Goal: Task Accomplishment & Management: Complete application form

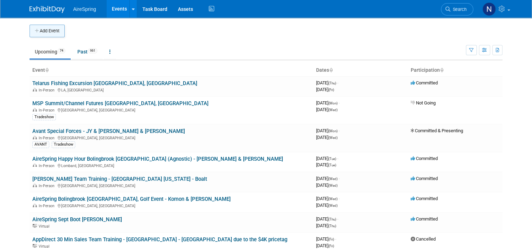
click at [48, 31] on button "Add Event" at bounding box center [47, 31] width 35 height 13
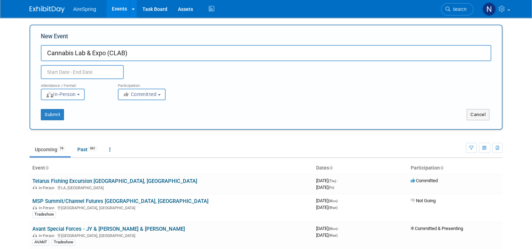
click at [155, 55] on input "Cannabis Lab & Expo (CLAB)" at bounding box center [266, 53] width 451 height 16
type input "Cannabis Lab & Expo (CLAB), Hollywood FL - [PERSON_NAME] and Brondon"
click at [153, 100] on button "Committed" at bounding box center [142, 95] width 48 height 12
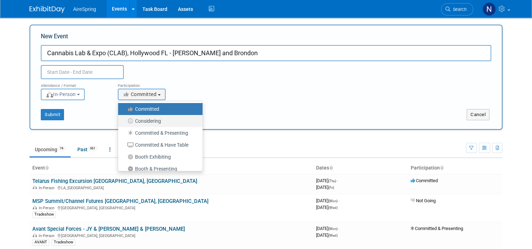
click at [149, 121] on label "Considering" at bounding box center [159, 120] width 74 height 9
click at [125, 121] on input "Considering" at bounding box center [122, 121] width 5 height 5
select select "2"
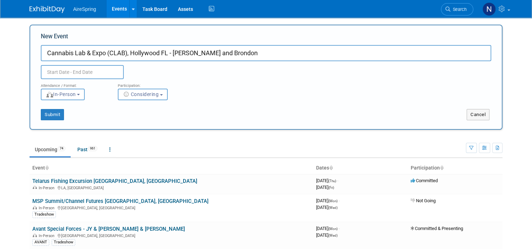
click at [102, 75] on input "text" at bounding box center [82, 72] width 83 height 14
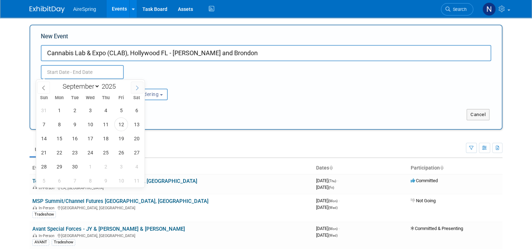
click at [135, 88] on icon at bounding box center [137, 87] width 5 height 5
select select "9"
click at [103, 109] on span "2" at bounding box center [106, 110] width 14 height 14
click at [118, 111] on span "3" at bounding box center [121, 110] width 14 height 14
type input "Oct 2, 2025 to Oct 3, 2025"
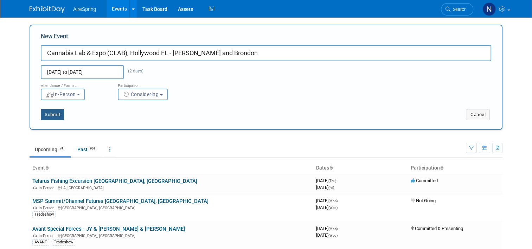
click at [48, 113] on button "Submit" at bounding box center [52, 114] width 23 height 11
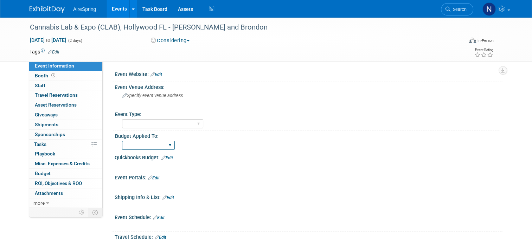
click at [160, 148] on select "Marketing Sales Operations Customer" at bounding box center [148, 145] width 53 height 9
select select "Sales"
click at [122, 141] on select "Marketing Sales Operations Customer" at bounding box center [148, 145] width 53 height 9
click at [151, 120] on select "AireSpring Event AireSpring Internal Partner Event Training Tradeshow - Exhibit…" at bounding box center [162, 123] width 81 height 9
select select "Conference"
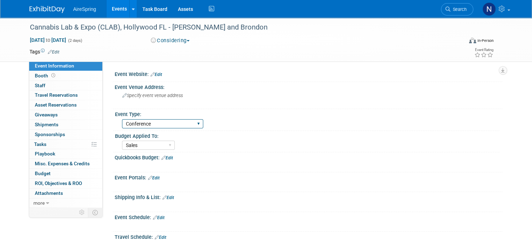
click at [122, 119] on select "AireSpring Event AireSpring Internal Partner Event Training Tradeshow - Exhibit…" at bounding box center [162, 123] width 81 height 9
click at [158, 76] on link "Edit" at bounding box center [157, 74] width 12 height 5
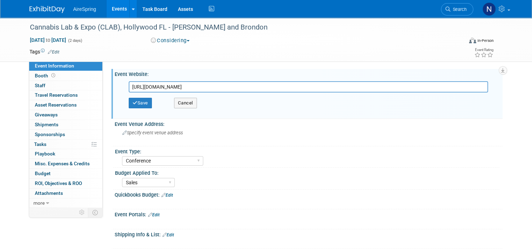
scroll to position [0, 307]
type input "https://www.eventbrite.com/e/8th-annual-cannabis-lab-conference-expo-tickets-13…"
click at [145, 104] on button "Save" at bounding box center [140, 103] width 23 height 11
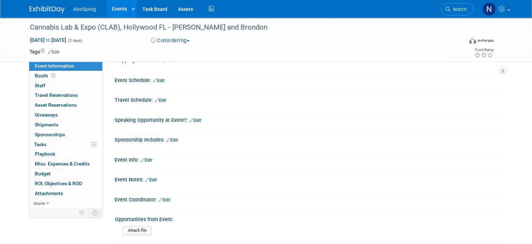
scroll to position [176, 0]
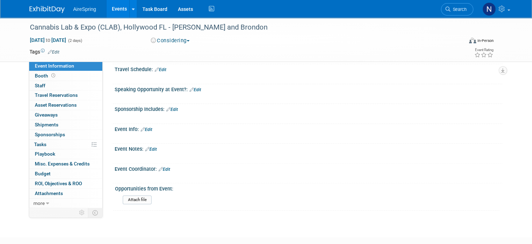
click at [147, 132] on link "Edit" at bounding box center [147, 129] width 12 height 5
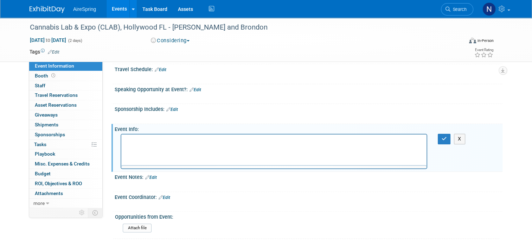
scroll to position [0, 0]
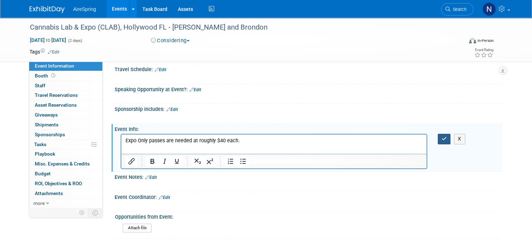
click at [451, 141] on button "button" at bounding box center [444, 139] width 13 height 10
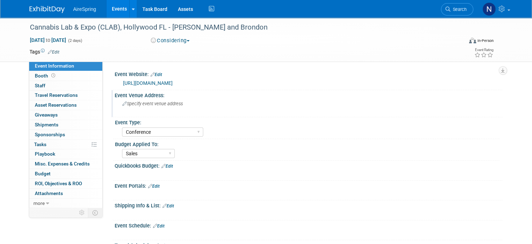
click at [147, 107] on div "Specify event venue address" at bounding box center [195, 106] width 151 height 16
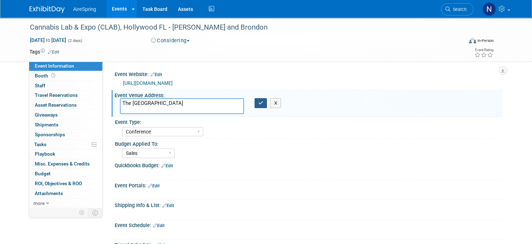
type textarea "The Diplomat Resort Hotel"
click at [259, 105] on icon "button" at bounding box center [261, 103] width 5 height 5
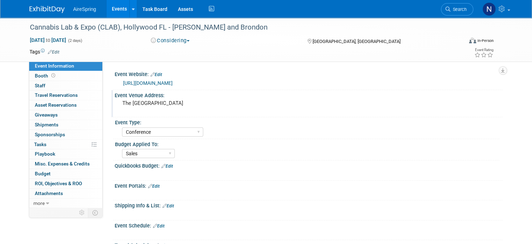
click at [177, 125] on div "Event Type:" at bounding box center [307, 121] width 385 height 9
click at [178, 114] on div "The Diplomat Resort Hotel" at bounding box center [195, 106] width 151 height 16
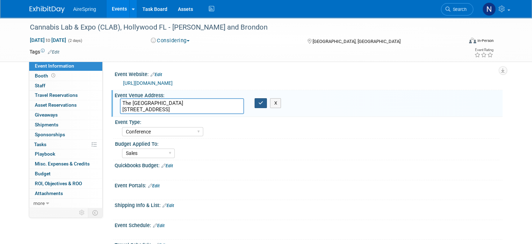
type textarea "The Diplomat Resort Hotel 3555 South Ocean Drive Hollywood, FL 33019"
click at [261, 105] on icon "button" at bounding box center [261, 103] width 5 height 5
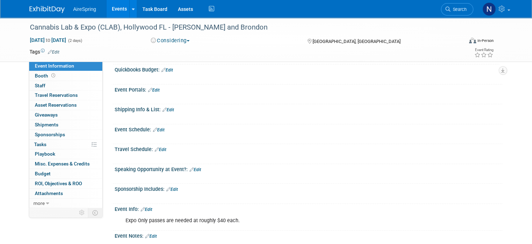
scroll to position [141, 0]
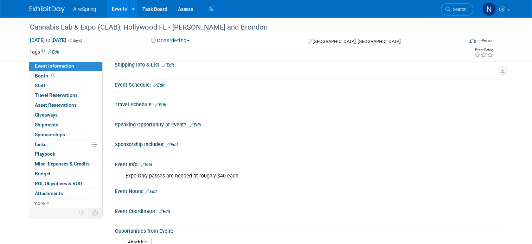
click at [148, 167] on link "Edit" at bounding box center [147, 164] width 12 height 5
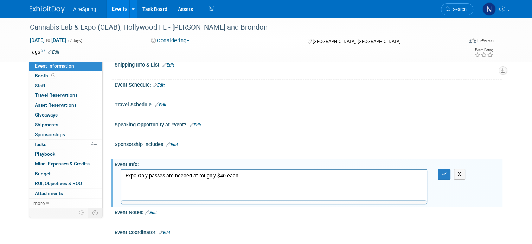
scroll to position [0, 0]
click at [255, 172] on html "Expo Only passes are needed at roughly $40 each." at bounding box center [273, 175] width 305 height 10
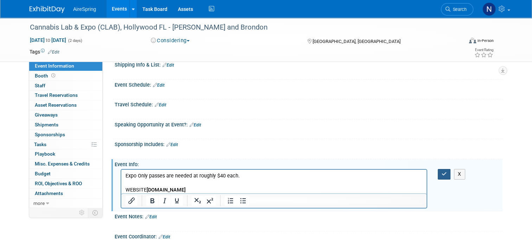
drag, startPoint x: 450, startPoint y: 182, endPoint x: 442, endPoint y: 184, distance: 7.8
click at [450, 179] on button "button" at bounding box center [444, 174] width 13 height 10
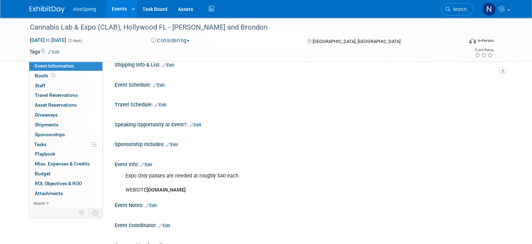
click at [148, 208] on link "Edit" at bounding box center [151, 205] width 12 height 5
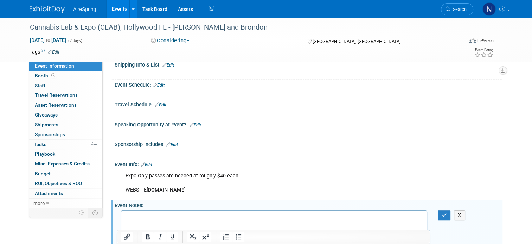
click at [165, 168] on div "Event Info: Edit" at bounding box center [309, 163] width 388 height 9
drag, startPoint x: 144, startPoint y: 170, endPoint x: 156, endPoint y: 173, distance: 11.9
click at [144, 167] on link "Edit" at bounding box center [147, 164] width 12 height 5
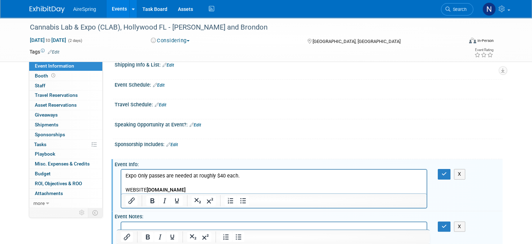
click at [237, 191] on p "Expo Only passes are needed at roughly $40 each. WEBSITE WWW.CLABCONFERENCE.COM" at bounding box center [274, 182] width 297 height 21
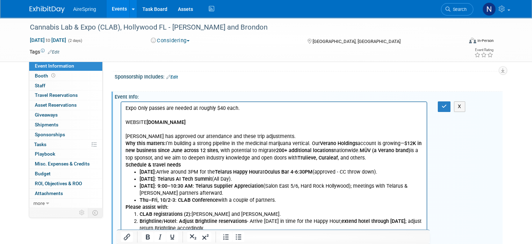
click at [201, 126] on p "Rich Text Area. Press ALT-0 for help." at bounding box center [274, 129] width 297 height 7
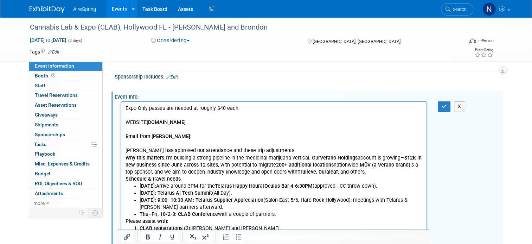
click at [243, 114] on p "Expo Only passes are needed at roughly $40 each. WEBSITE WWW.CLABCONFERENCE.COM" at bounding box center [274, 115] width 297 height 21
click at [450, 110] on button "button" at bounding box center [444, 106] width 13 height 10
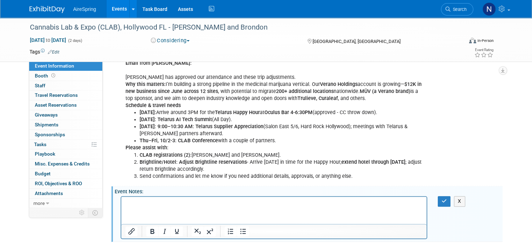
scroll to position [349, 0]
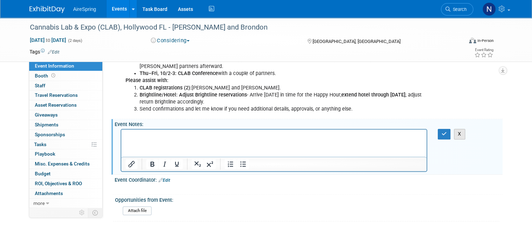
click at [465, 139] on button "X" at bounding box center [459, 134] width 11 height 10
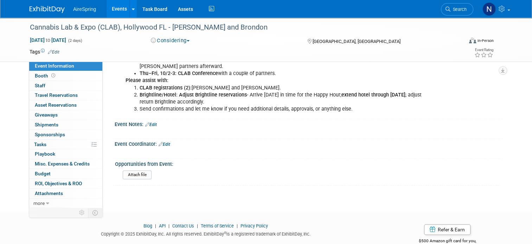
click at [120, 8] on link "Events" at bounding box center [120, 9] width 26 height 18
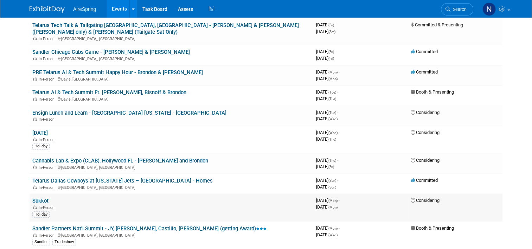
scroll to position [422, 0]
